Goal: Task Accomplishment & Management: Manage account settings

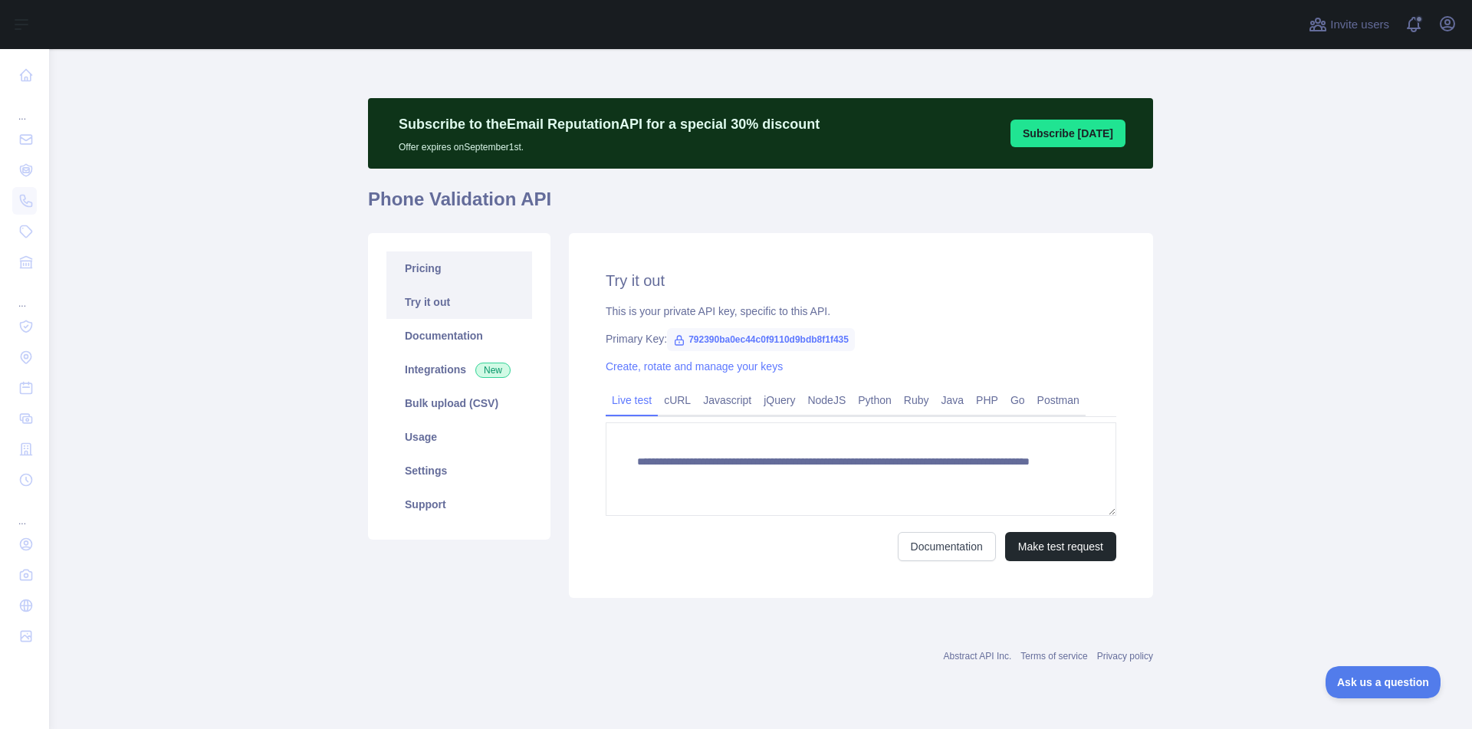
click at [422, 268] on link "Pricing" at bounding box center [459, 268] width 146 height 34
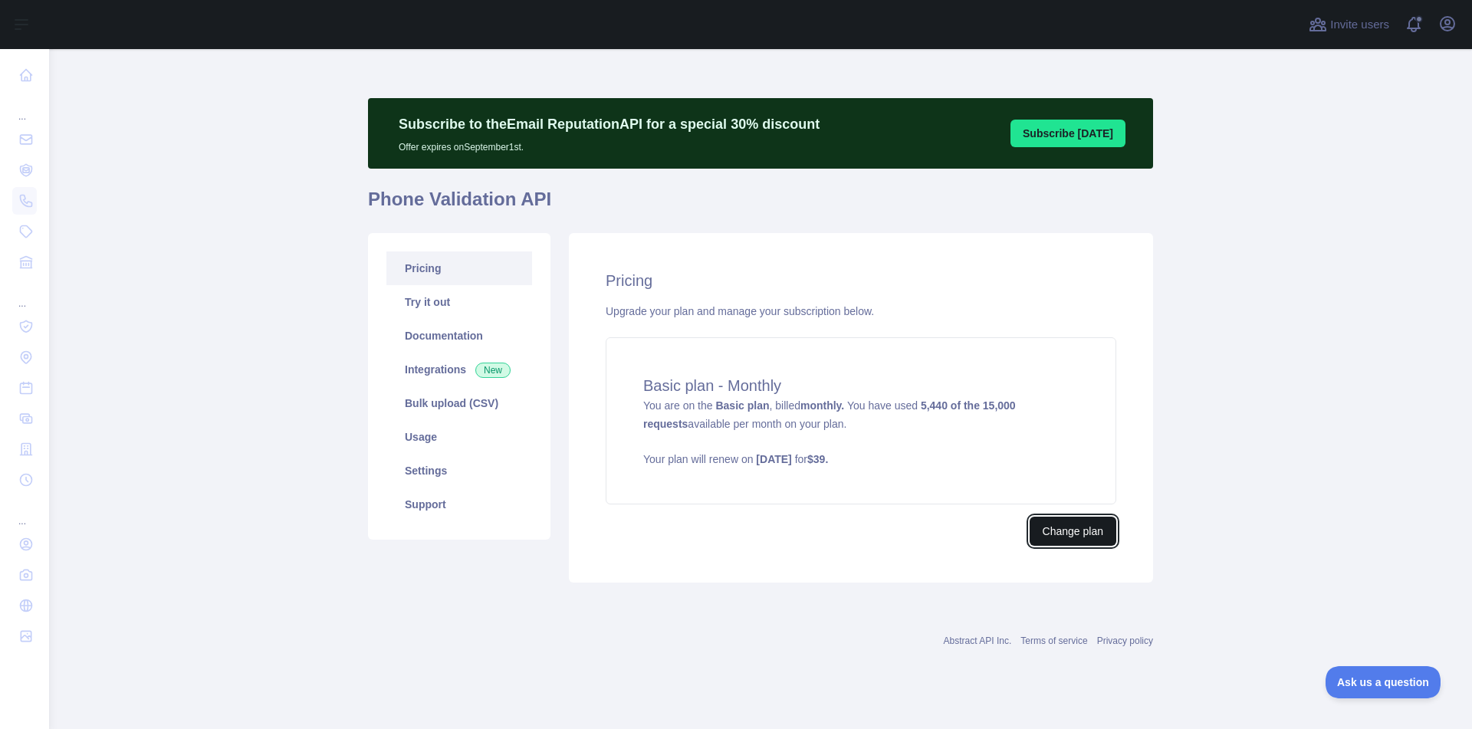
click at [1072, 530] on button "Change plan" at bounding box center [1073, 531] width 87 height 29
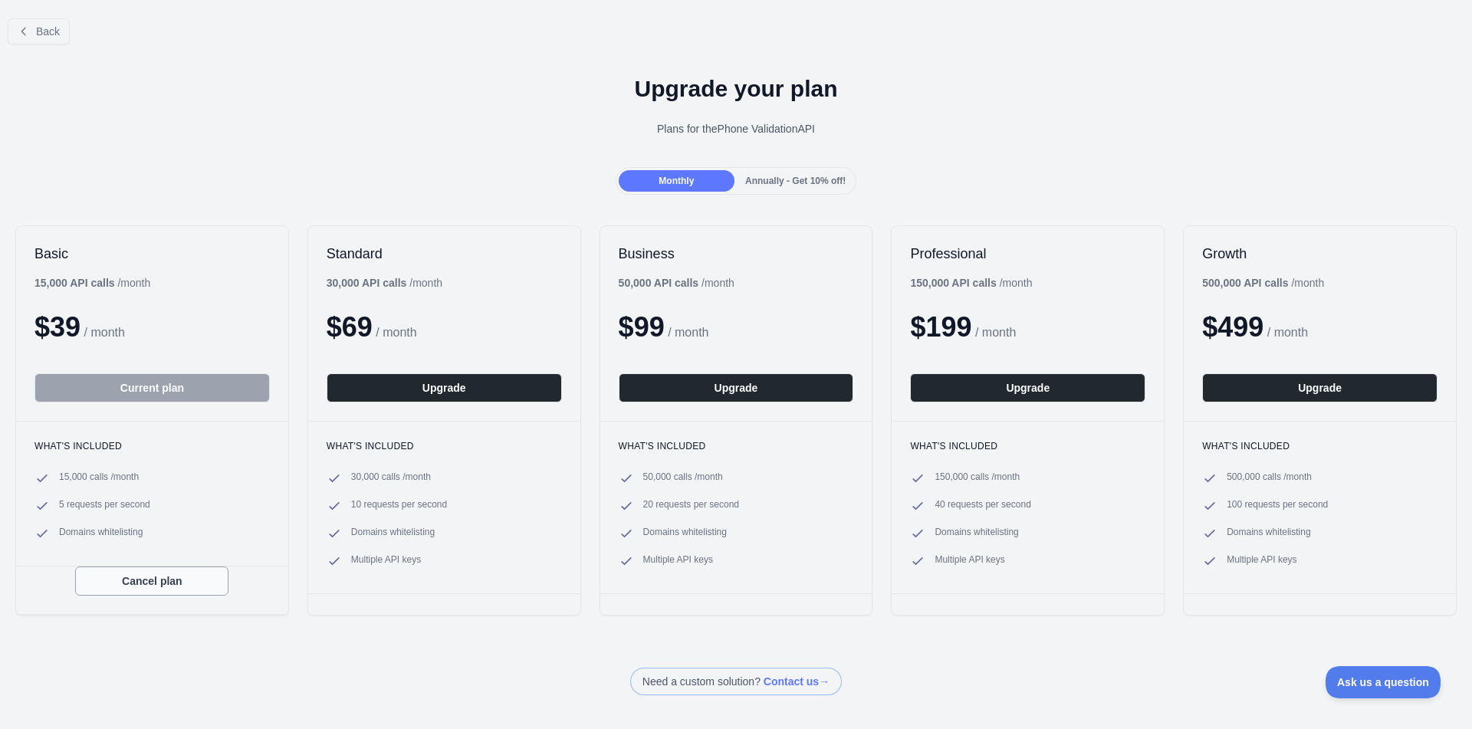
click at [139, 583] on button "Cancel plan" at bounding box center [151, 581] width 153 height 29
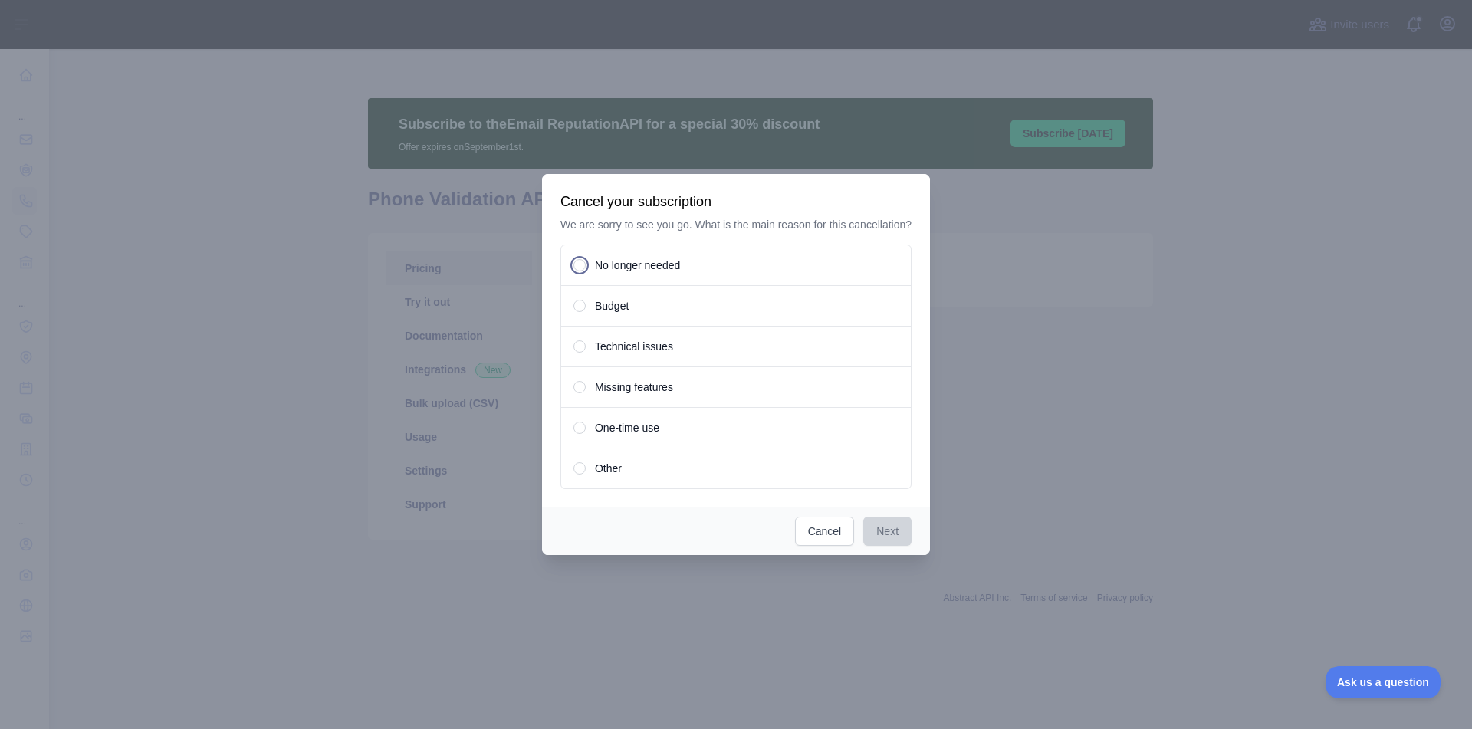
click at [669, 266] on span "No longer needed" at bounding box center [637, 265] width 85 height 15
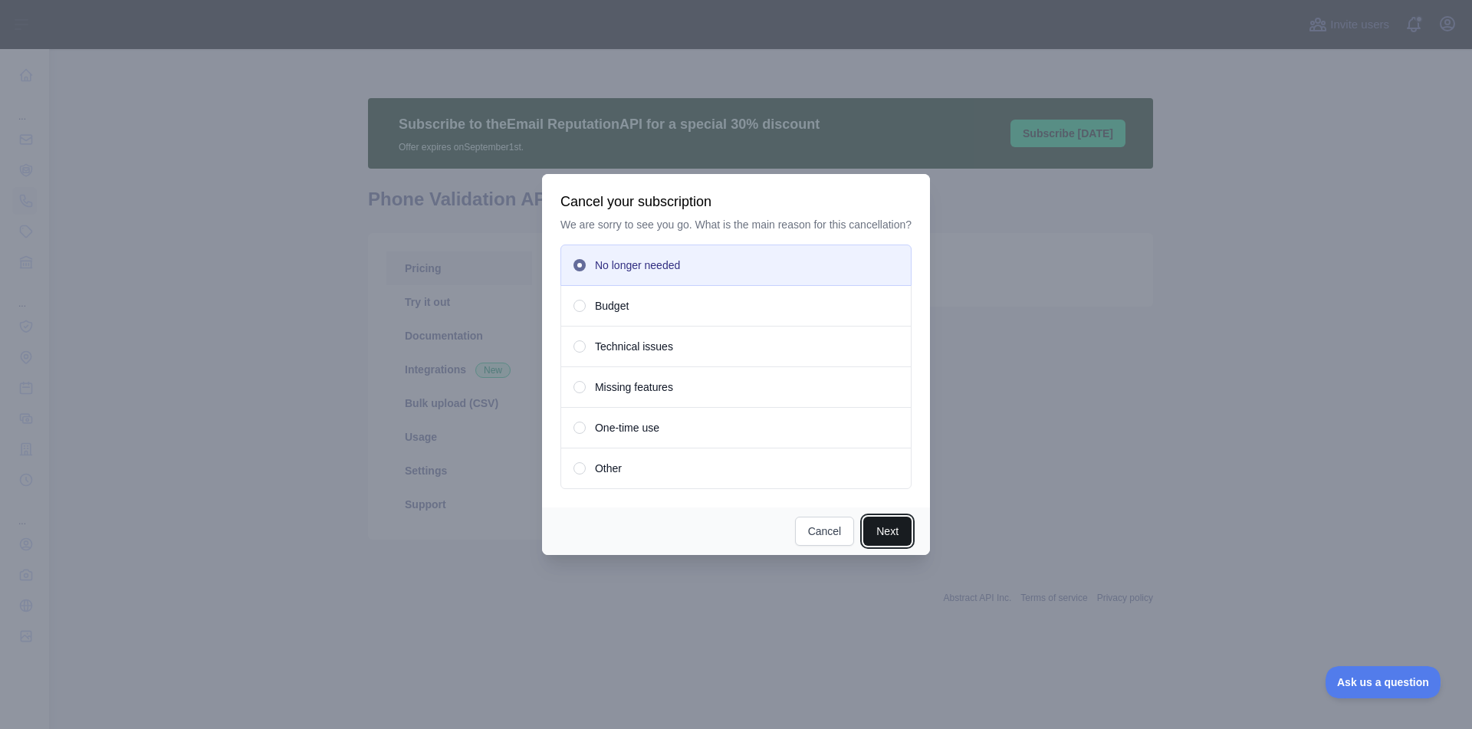
click at [890, 531] on button "Next" at bounding box center [887, 531] width 48 height 29
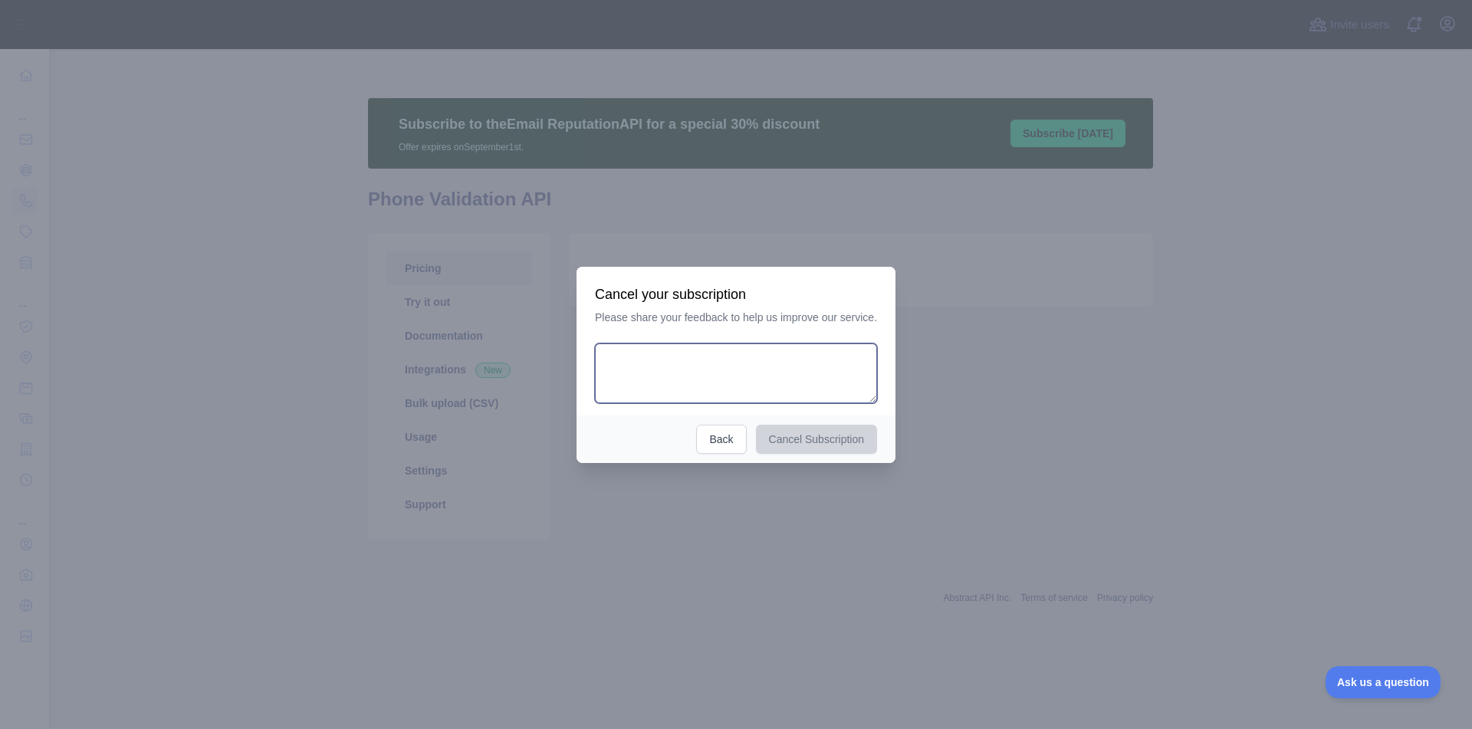
click at [729, 374] on textarea at bounding box center [736, 373] width 282 height 60
type textarea "*"
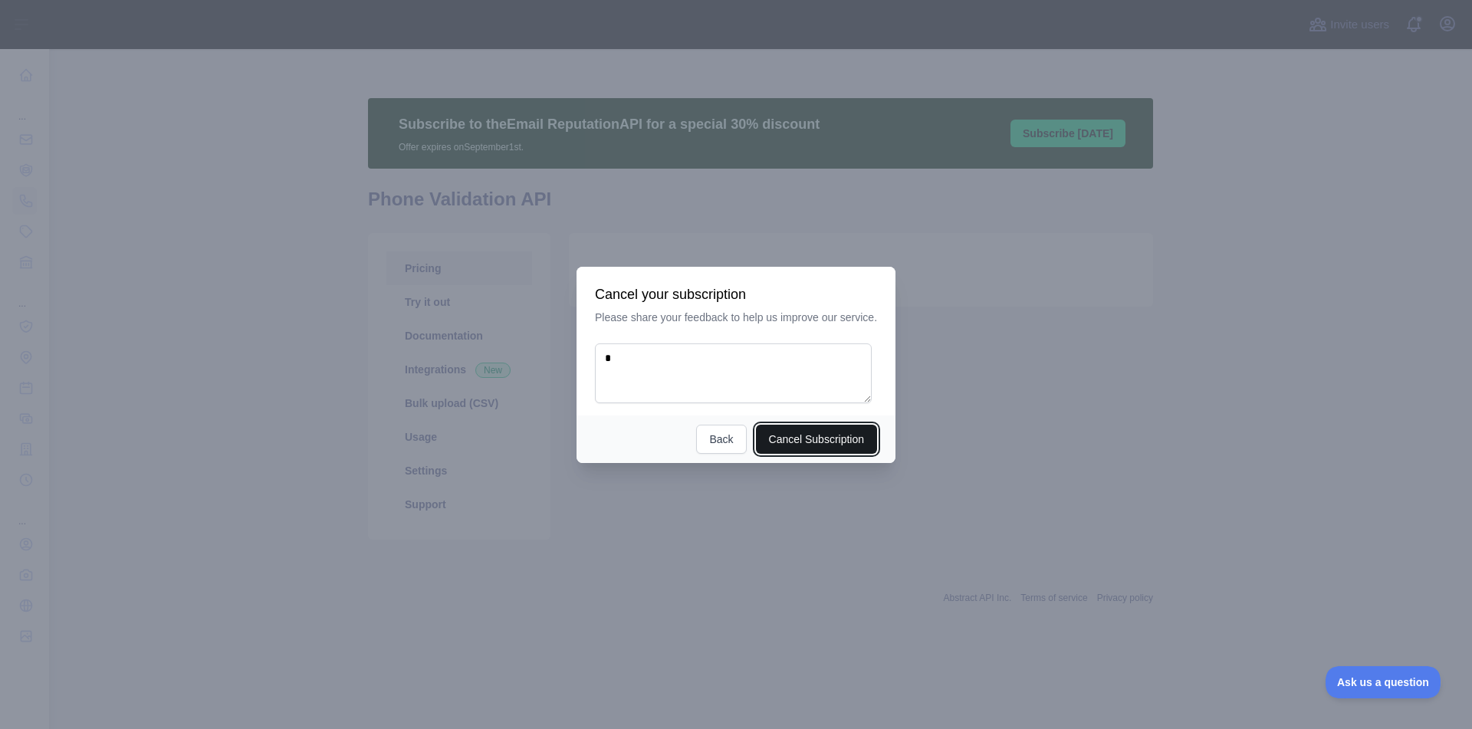
click at [853, 437] on button "Cancel Subscription" at bounding box center [817, 439] width 122 height 29
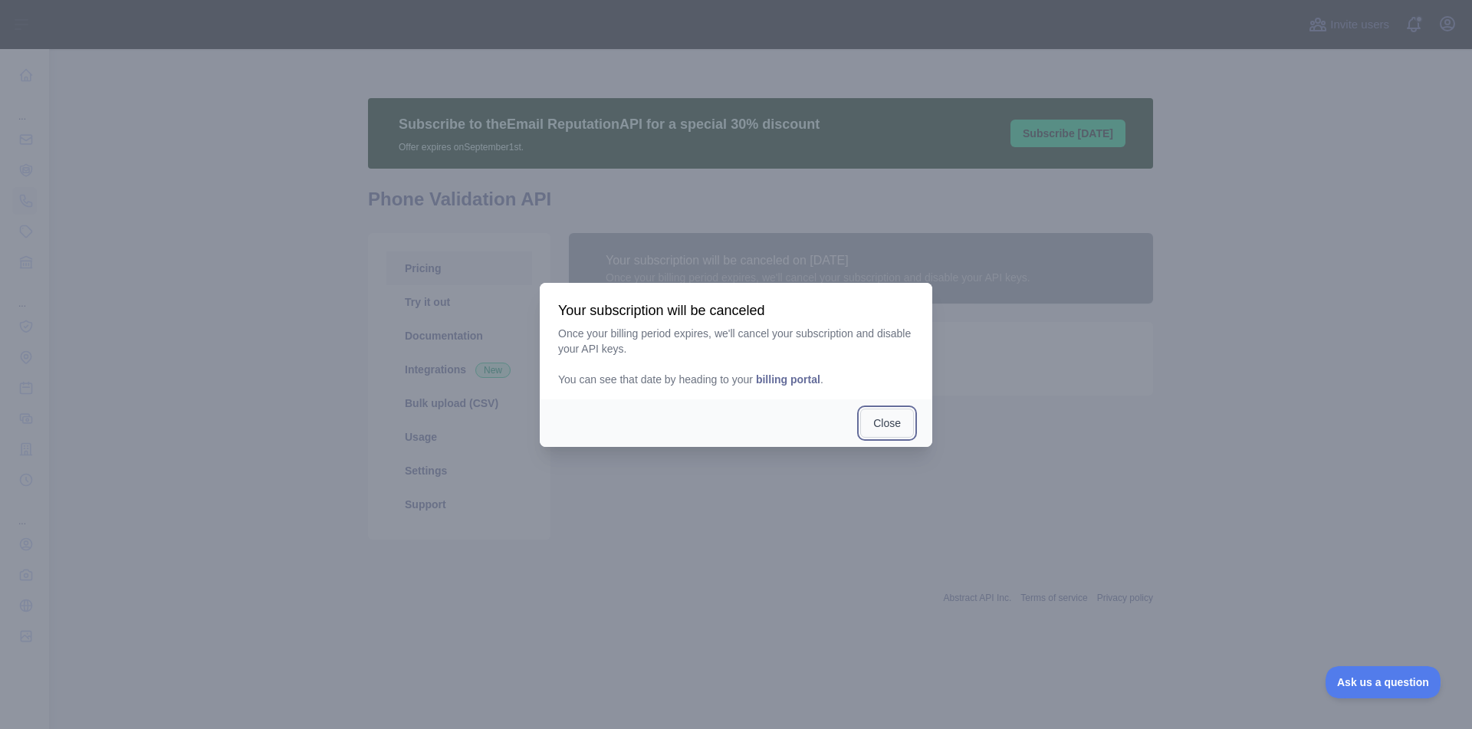
click at [895, 426] on button "Close" at bounding box center [887, 423] width 54 height 29
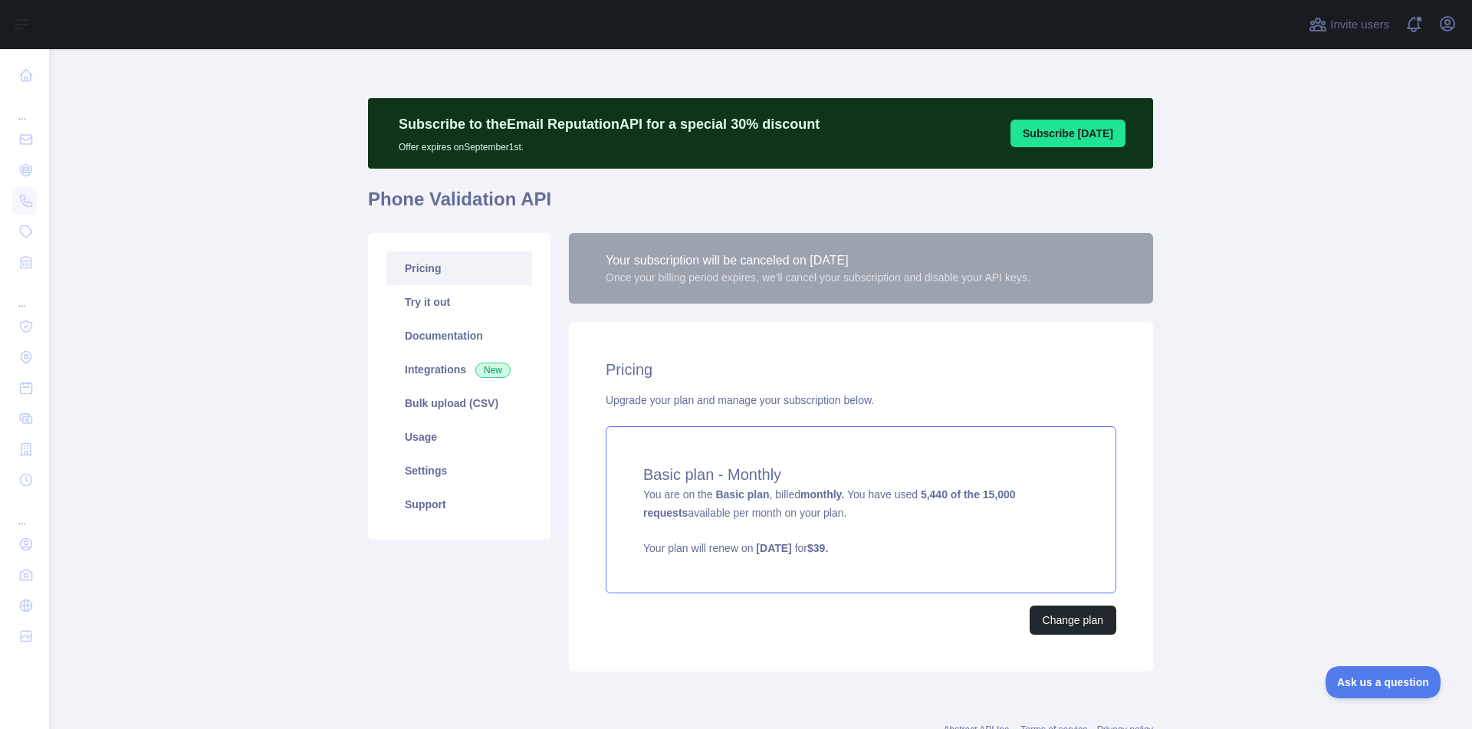
click at [868, 543] on p "Your plan will renew on [DATE] for $ 39 ." at bounding box center [860, 548] width 435 height 15
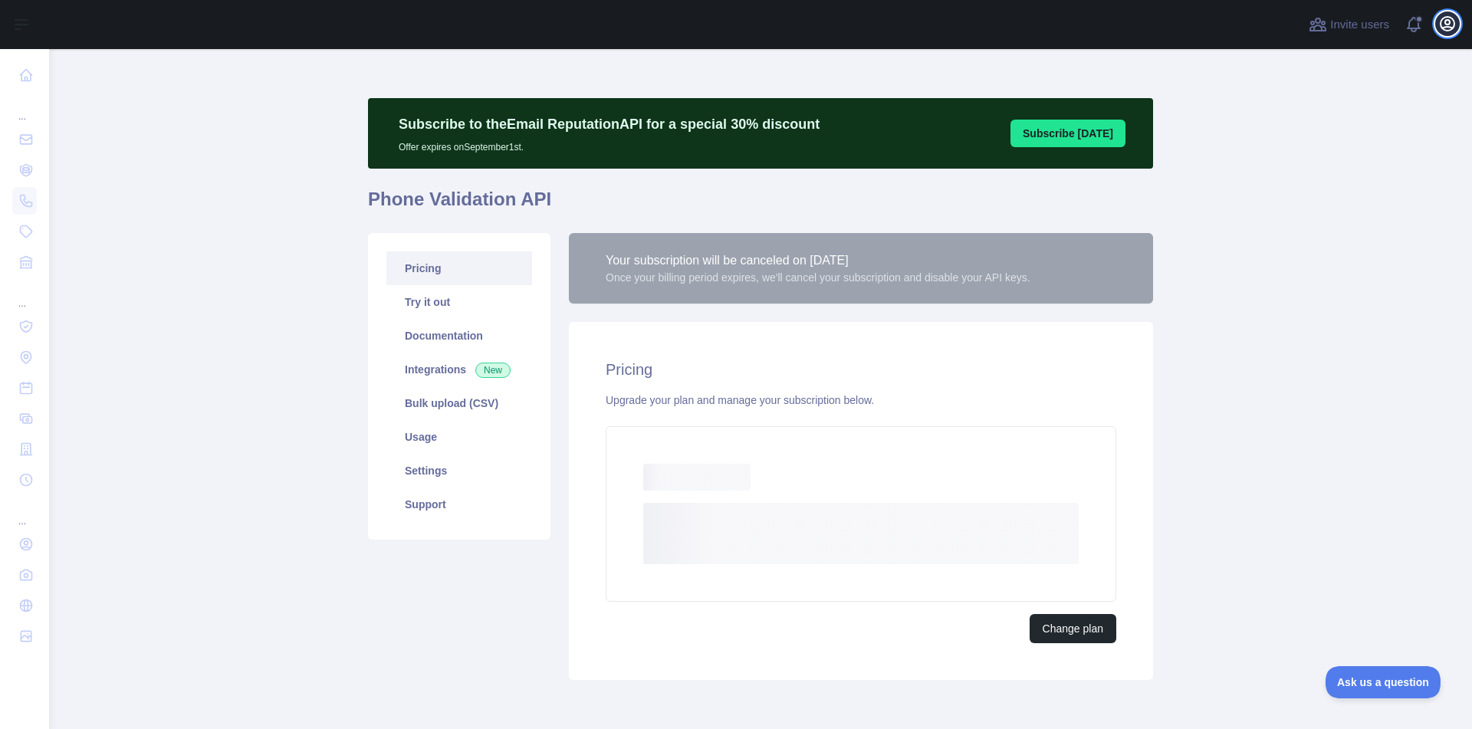
click at [1454, 31] on icon "button" at bounding box center [1447, 24] width 18 height 18
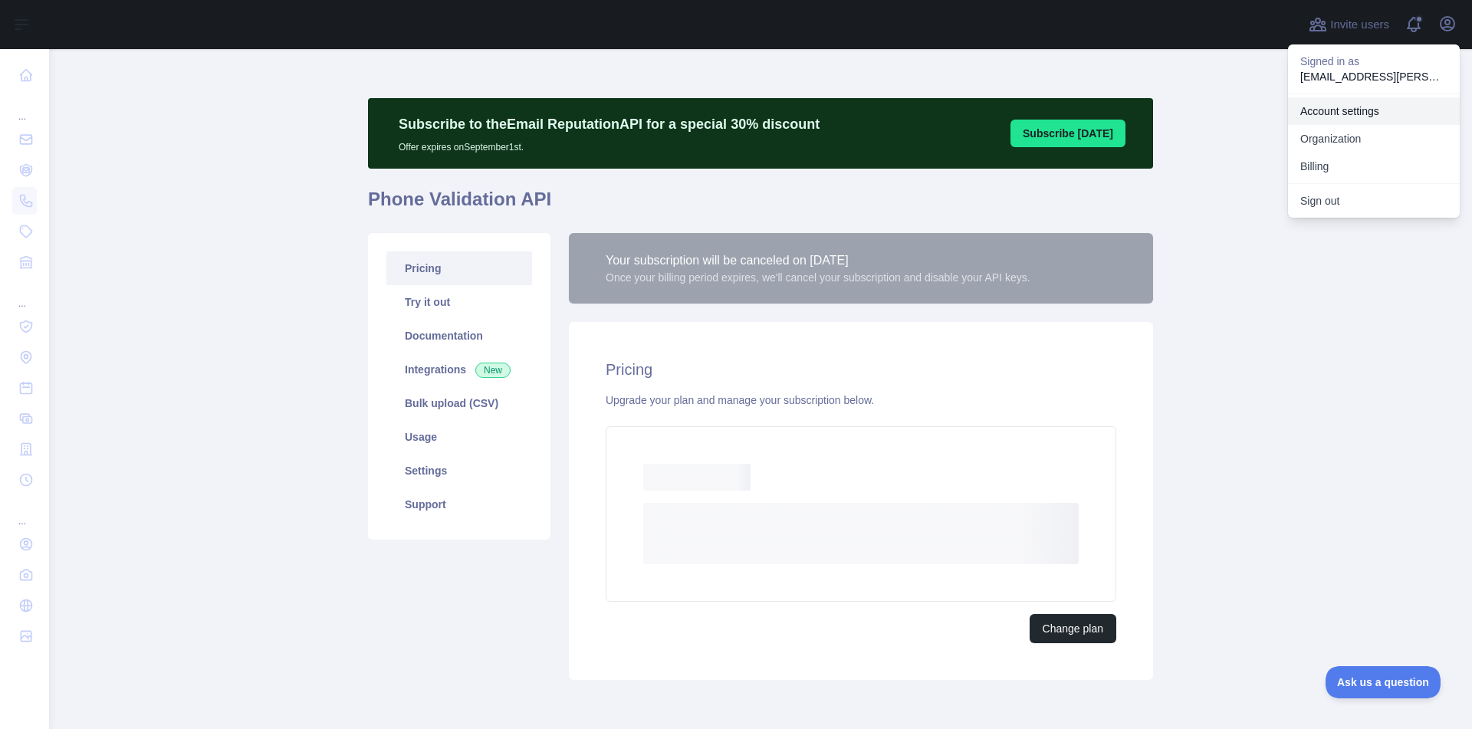
click at [1356, 117] on link "Account settings" at bounding box center [1374, 111] width 172 height 28
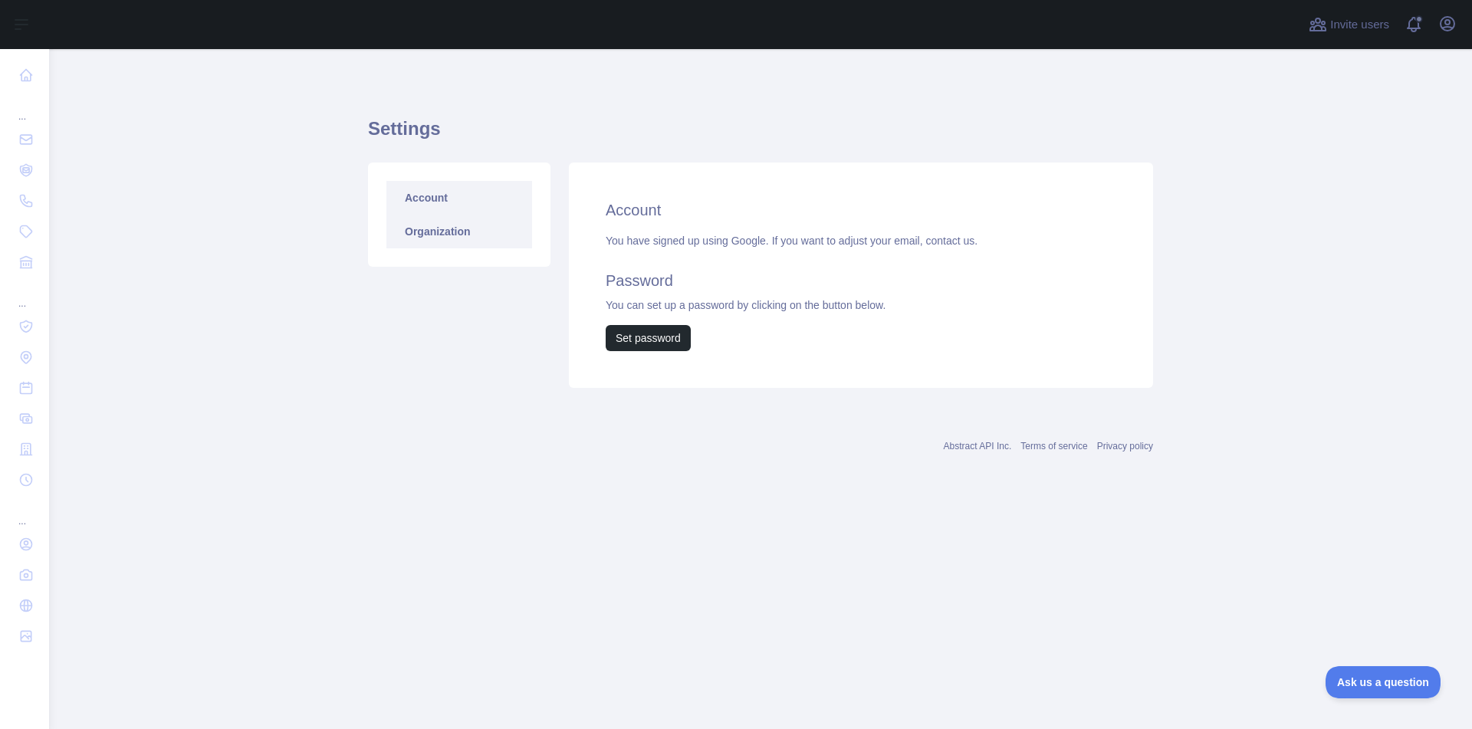
click at [448, 241] on link "Organization" at bounding box center [459, 232] width 146 height 34
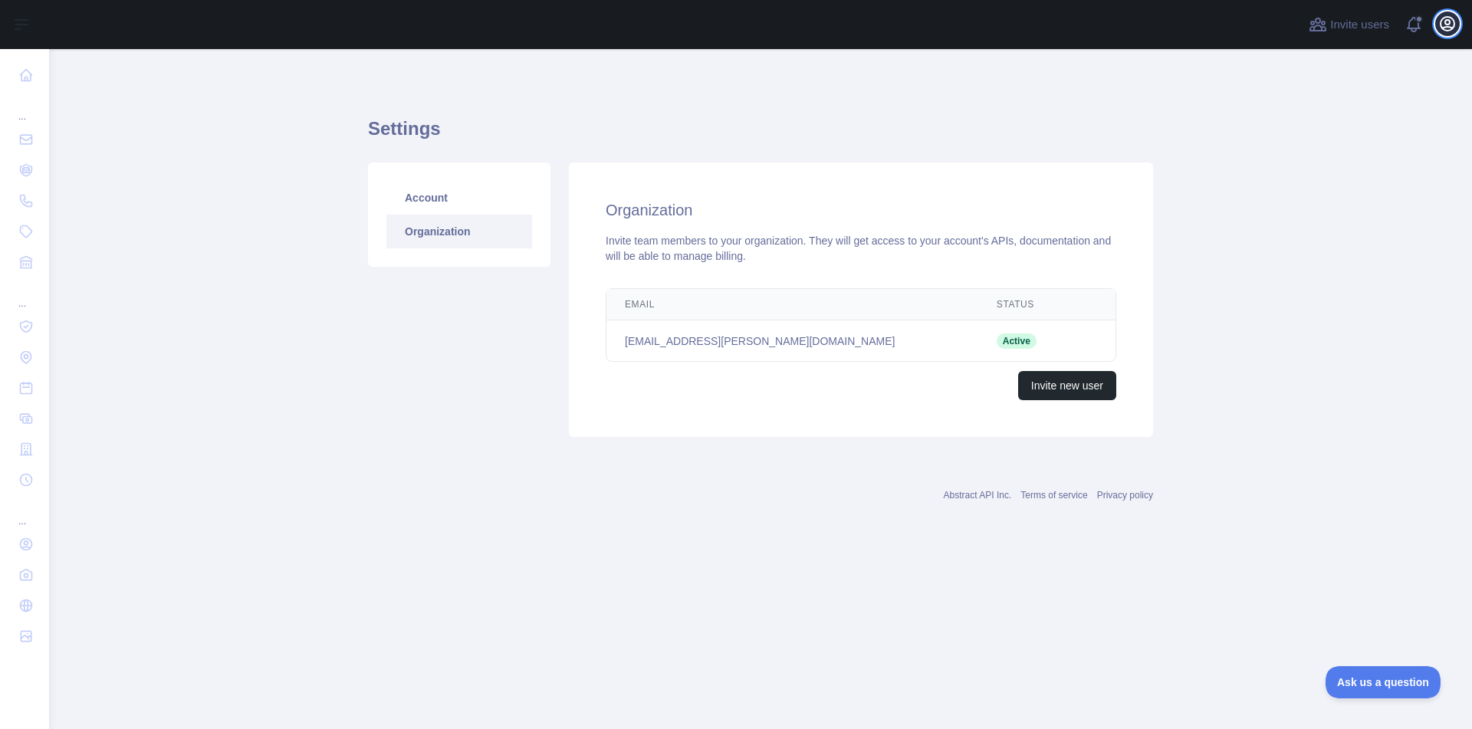
click at [1442, 25] on icon "button" at bounding box center [1447, 24] width 18 height 18
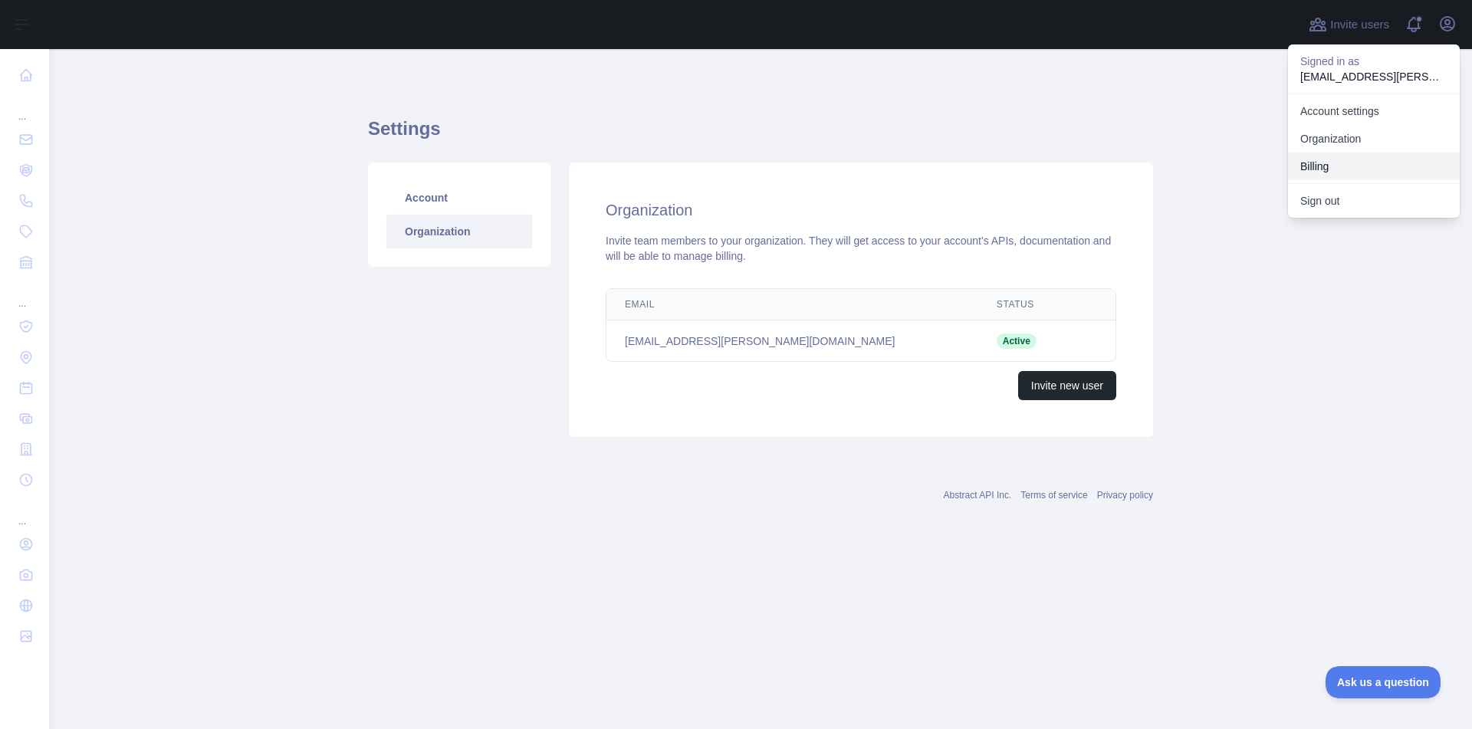
click at [1342, 163] on button "Billing" at bounding box center [1374, 167] width 172 height 28
